Goal: Transaction & Acquisition: Purchase product/service

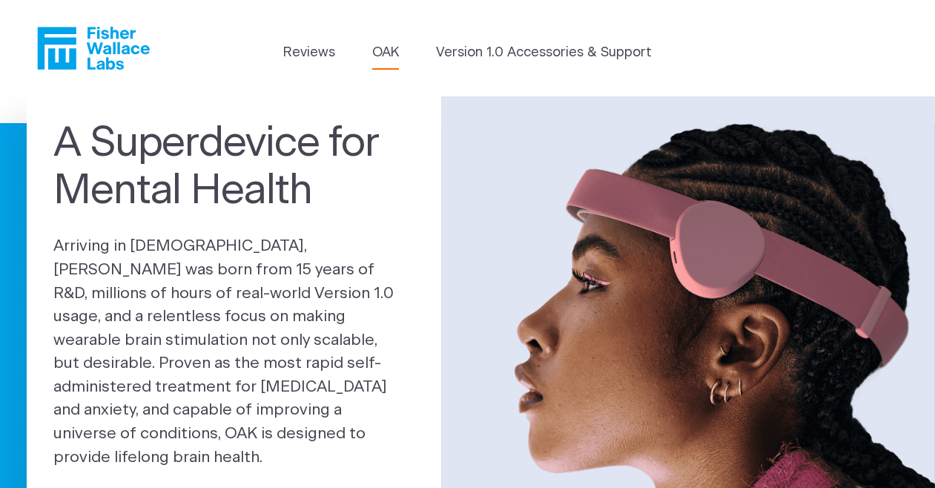
click at [399, 49] on link "OAK" at bounding box center [385, 53] width 27 height 20
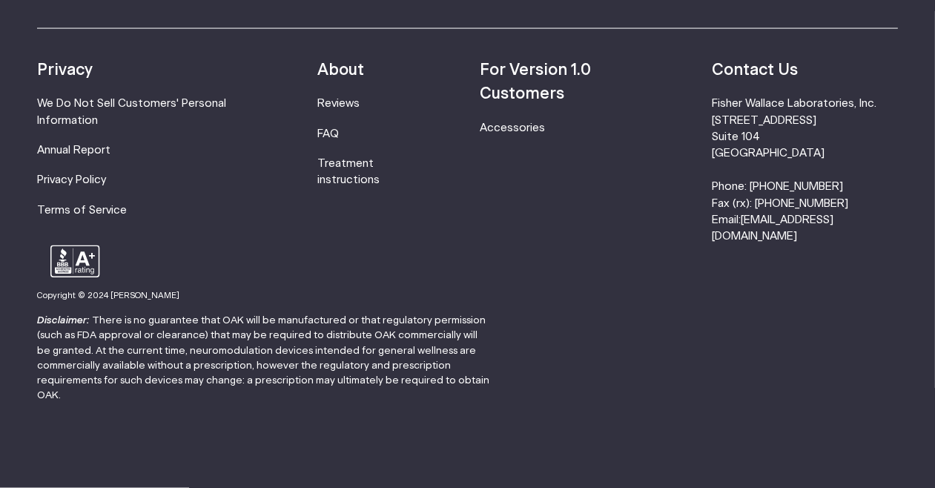
scroll to position [3556, 0]
drag, startPoint x: 719, startPoint y: 397, endPoint x: 897, endPoint y: 399, distance: 177.9
click at [897, 245] on div "Resources Accessories Privacy We Do Not Sell Customers' Personal Information An…" at bounding box center [467, 136] width 860 height 217
copy link "[EMAIL_ADDRESS][DOMAIN_NAME]"
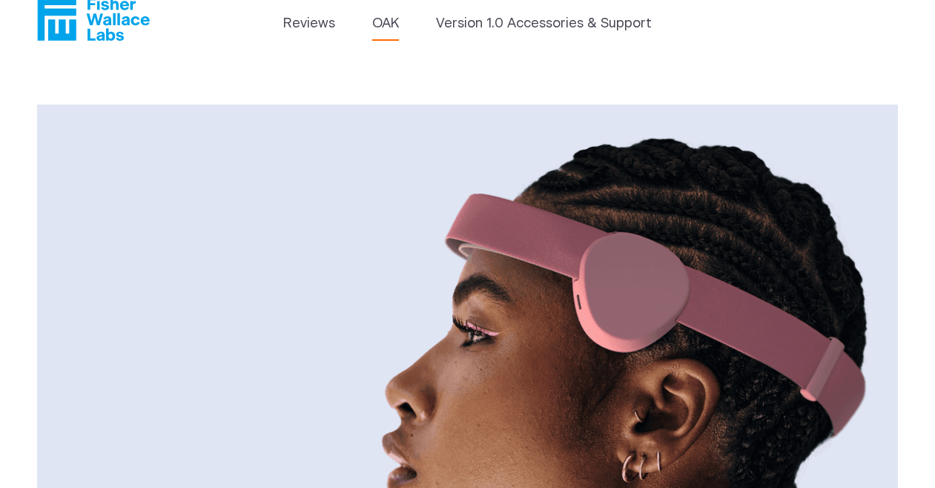
scroll to position [0, 0]
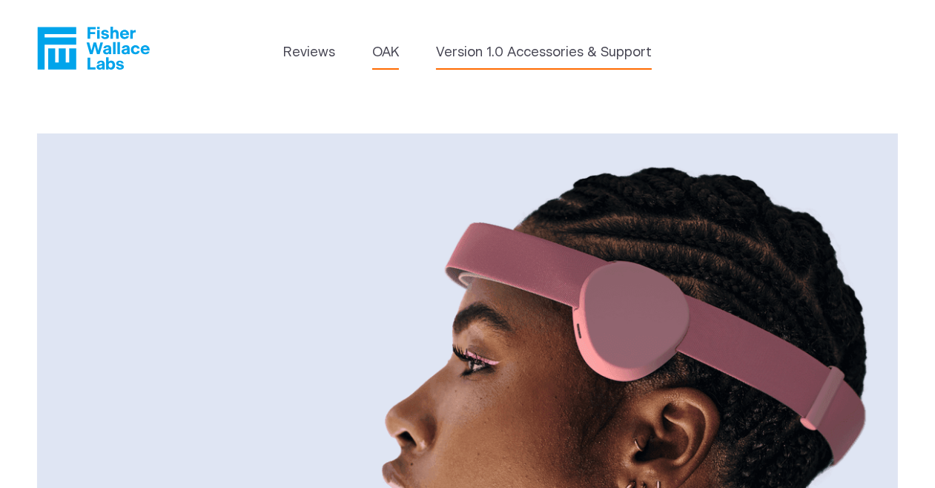
click at [436, 63] on link "Version 1.0 Accessories & Support" at bounding box center [544, 53] width 216 height 20
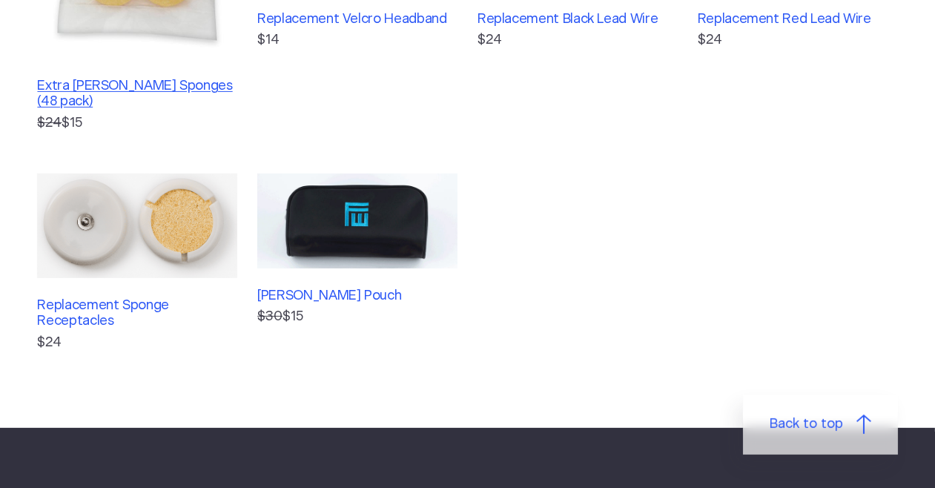
scroll to position [511, 0]
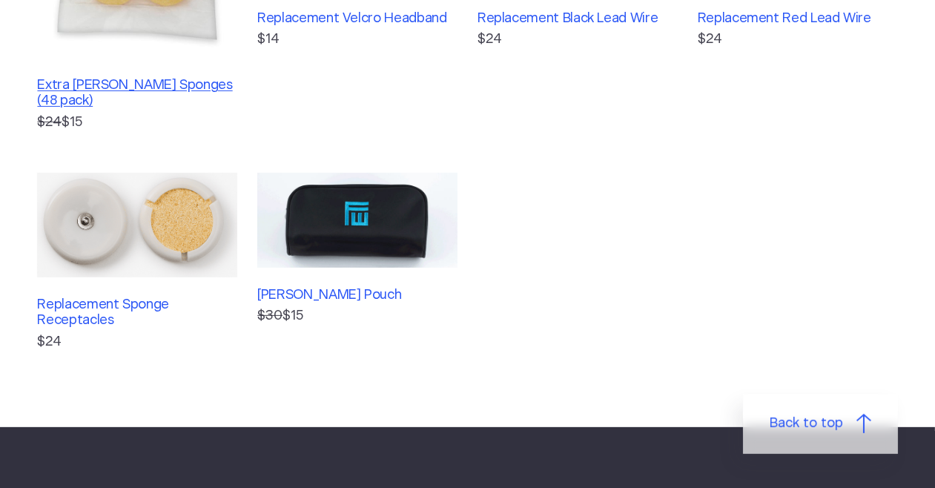
click at [130, 110] on h3 "Extra Fisher Wallace Sponges (48 pack)" at bounding box center [137, 94] width 200 height 32
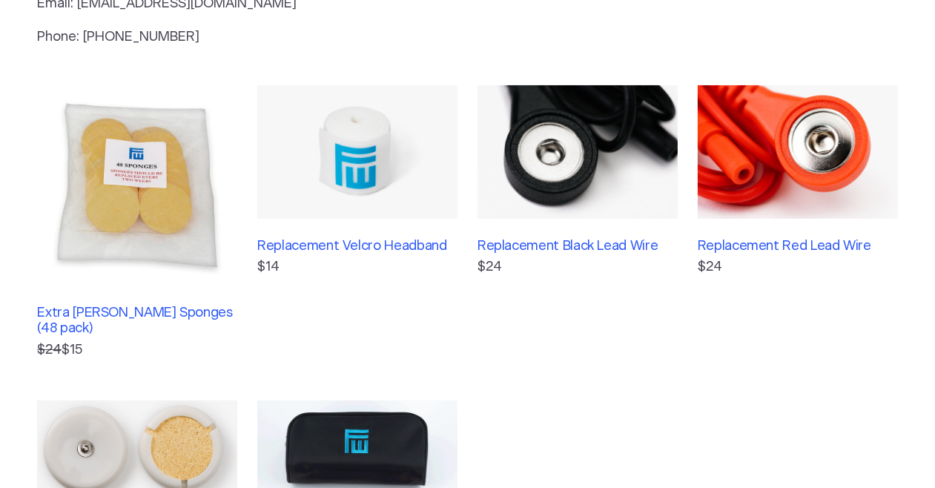
scroll to position [233, 0]
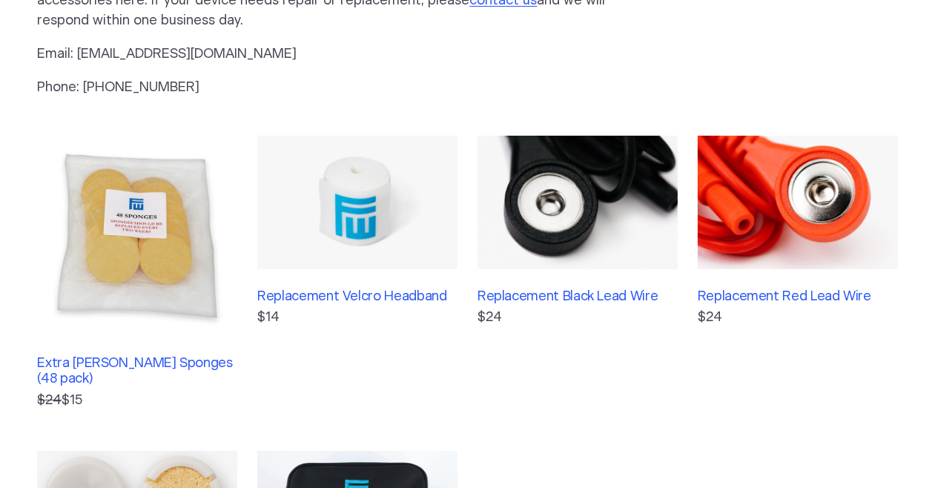
click at [265, 98] on p "Phone: (800) 692-4380" at bounding box center [339, 88] width 605 height 20
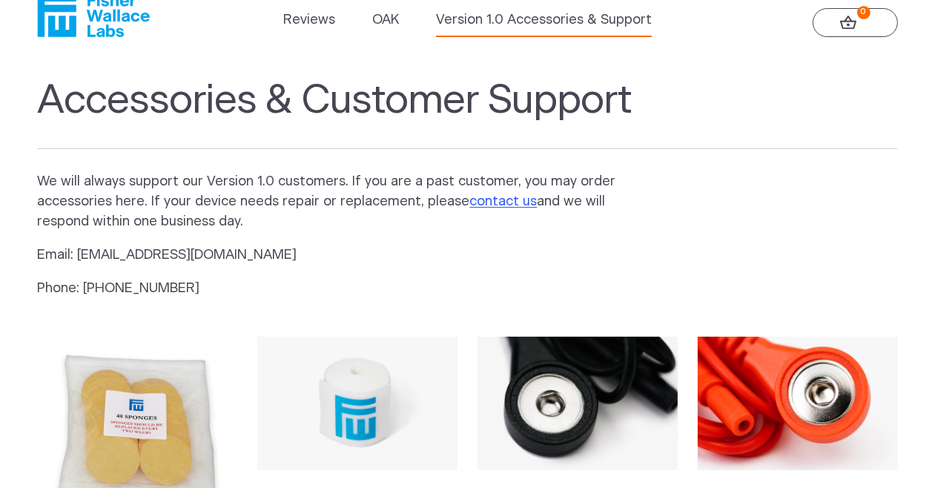
scroll to position [0, 0]
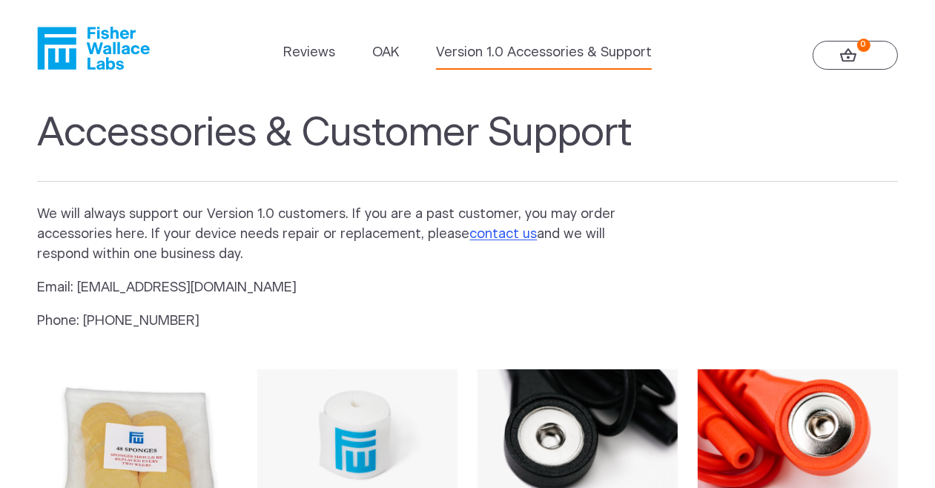
click at [77, 70] on icon "Fisher Wallace" at bounding box center [93, 48] width 113 height 43
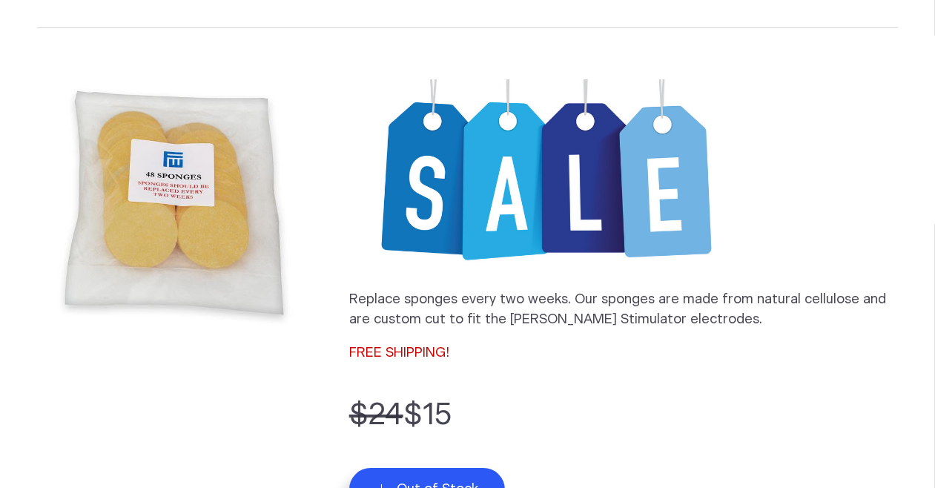
scroll to position [153, 0]
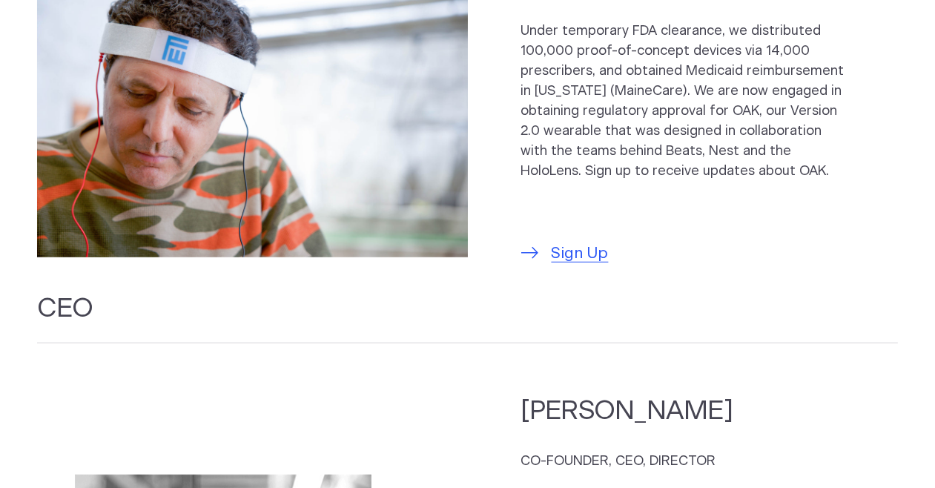
scroll to position [1135, 0]
